Goal: Task Accomplishment & Management: Complete application form

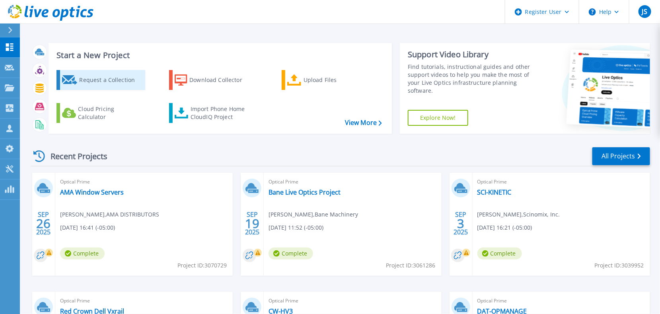
click at [92, 77] on div "Request a Collection" at bounding box center [111, 80] width 64 height 16
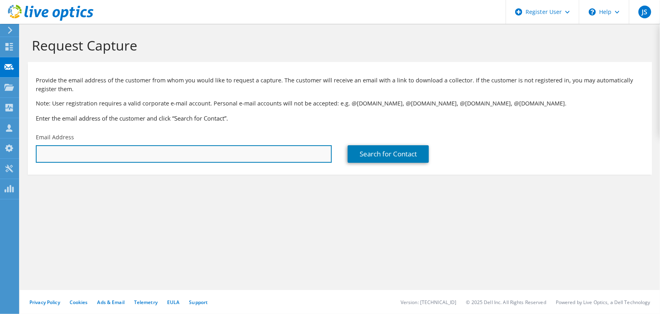
click at [59, 153] on input "text" at bounding box center [184, 154] width 296 height 18
click at [49, 151] on input "text" at bounding box center [184, 154] width 296 height 18
paste input "[PERSON_NAME][EMAIL_ADDRESS][PERSON_NAME][DOMAIN_NAME]"
type input "[PERSON_NAME][EMAIL_ADDRESS][PERSON_NAME][DOMAIN_NAME]"
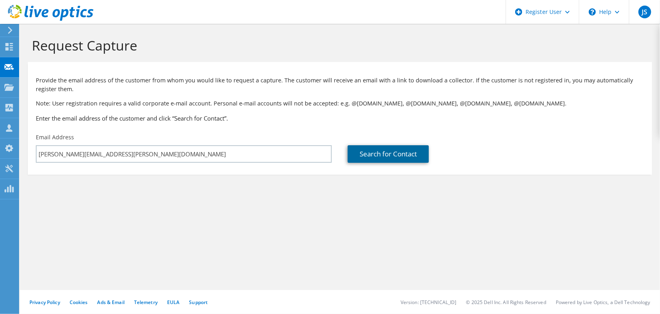
click at [380, 154] on link "Search for Contact" at bounding box center [388, 154] width 81 height 18
type input "GENERAL PLASTICS & COMPOSITES, L.P."
type input "[PERSON_NAME]"
type input "[GEOGRAPHIC_DATA]"
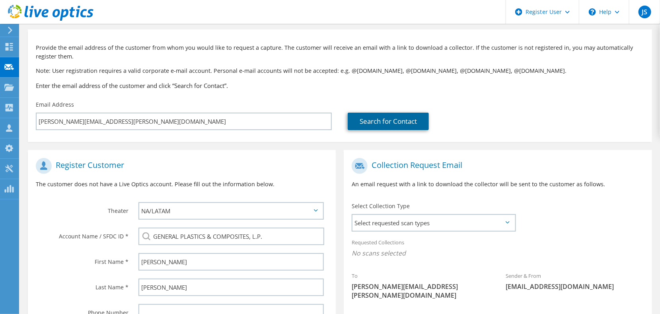
scroll to position [149, 0]
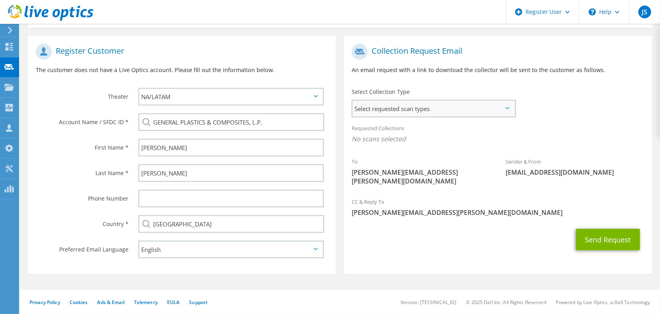
click at [437, 110] on span "Select requested scan types" at bounding box center [434, 109] width 162 height 16
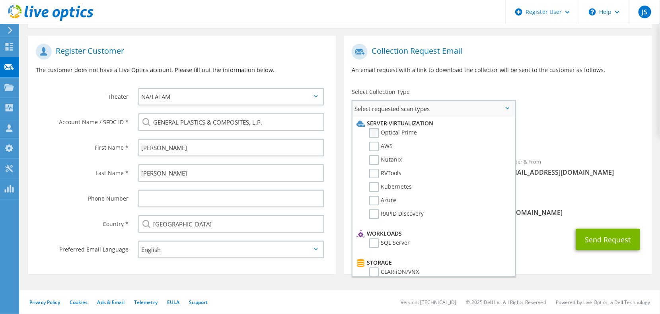
click at [374, 132] on label "Optical Prime" at bounding box center [393, 133] width 48 height 10
click at [0, 0] on input "Optical Prime" at bounding box center [0, 0] width 0 height 0
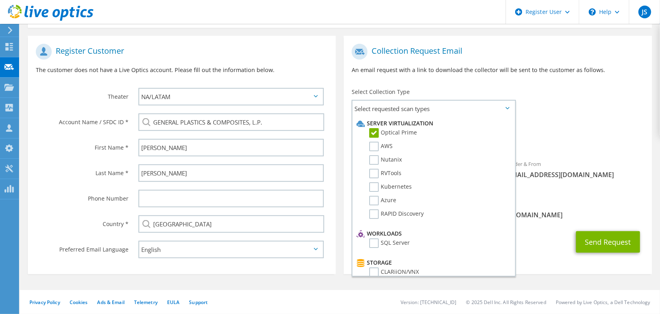
click at [534, 211] on span "[PERSON_NAME][EMAIL_ADDRESS][PERSON_NAME][DOMAIN_NAME]" at bounding box center [498, 215] width 292 height 9
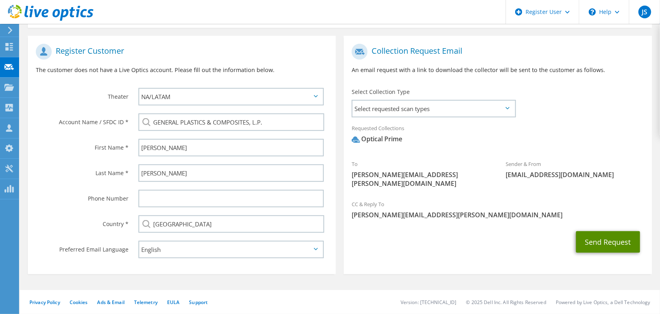
click at [616, 231] on button "Send Request" at bounding box center [608, 241] width 64 height 21
